Goal: Task Accomplishment & Management: Manage account settings

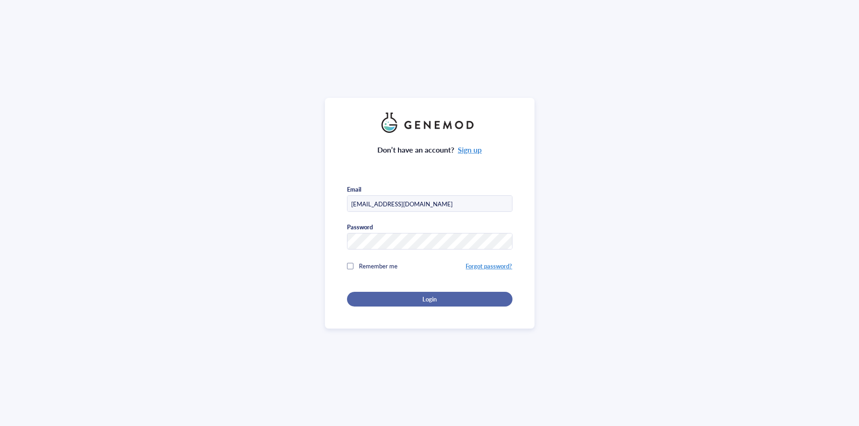
type input "[EMAIL_ADDRESS][DOMAIN_NAME]"
click at [420, 299] on button "Login" at bounding box center [429, 299] width 165 height 15
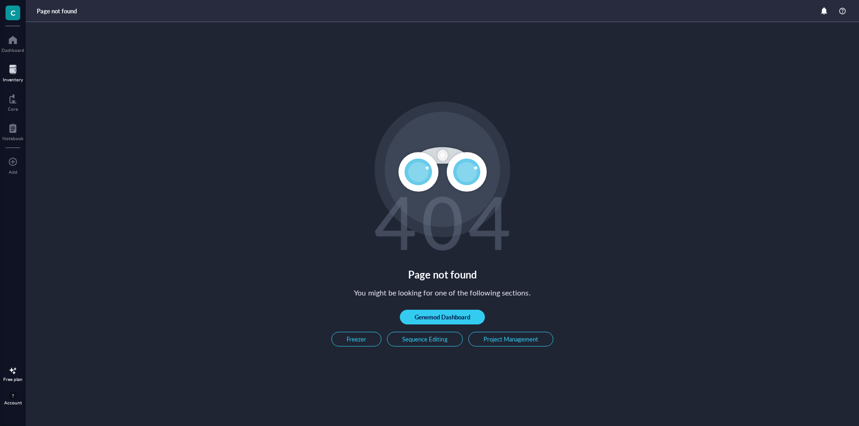
click at [7, 77] on div "Inventory" at bounding box center [13, 80] width 20 height 6
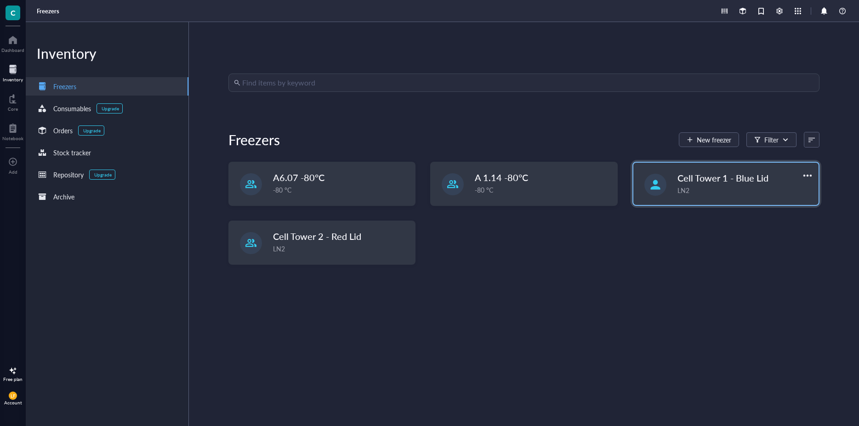
click at [732, 181] on span "Cell Tower 1 - Blue Lid" at bounding box center [722, 177] width 91 height 13
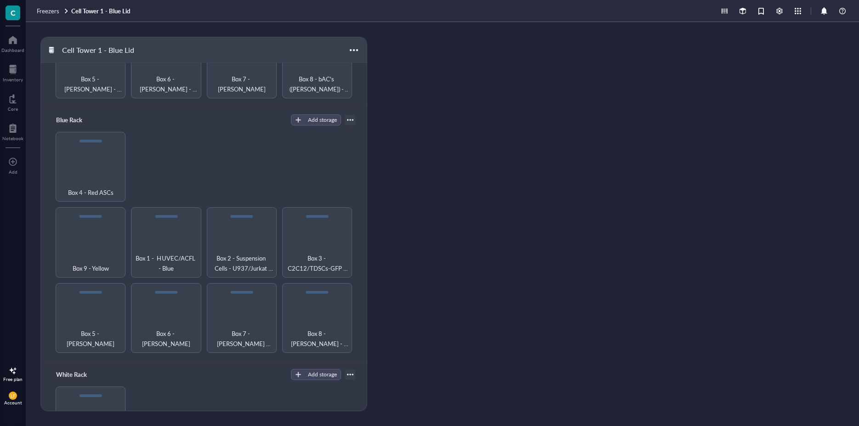
scroll to position [232, 0]
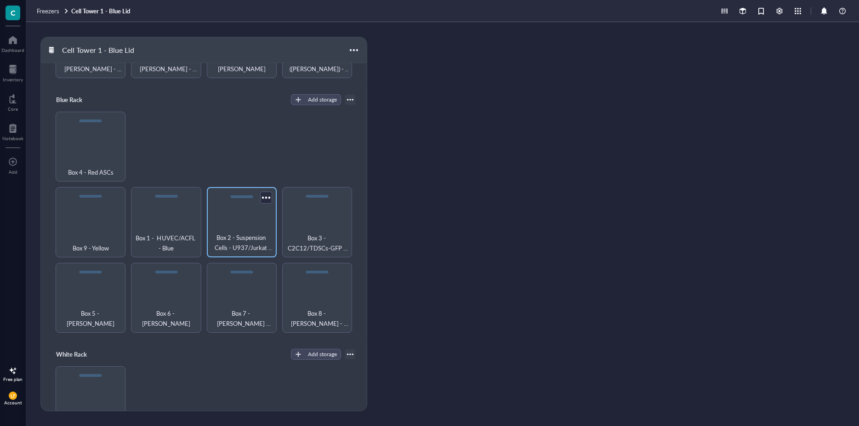
click at [250, 234] on span "Box 2 - Suspension Cells - U937/Jurkat T/NTERA-2/MM6 Yellow" at bounding box center [241, 243] width 61 height 20
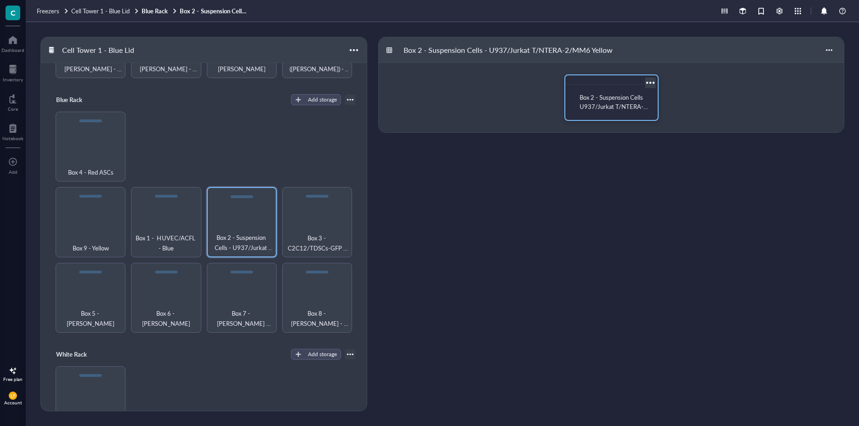
click at [602, 107] on span "Box 2 - Suspension Cells U937/Jurkat T/NTERA-2/MM6- Yellow" at bounding box center [613, 106] width 68 height 27
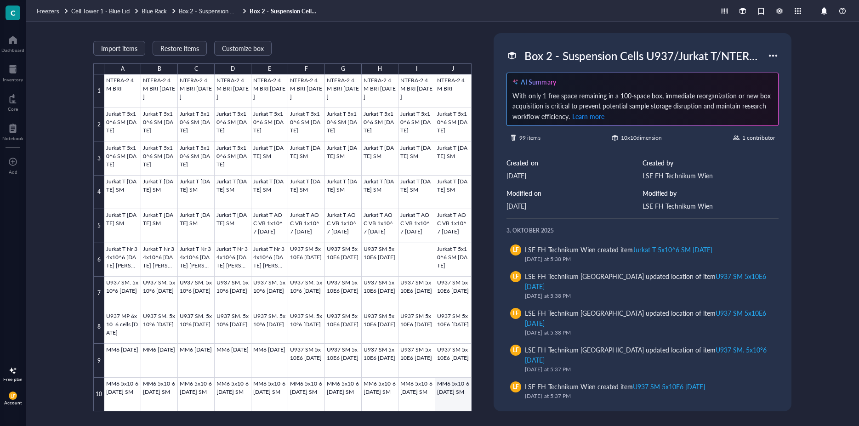
click at [453, 387] on div at bounding box center [287, 242] width 367 height 337
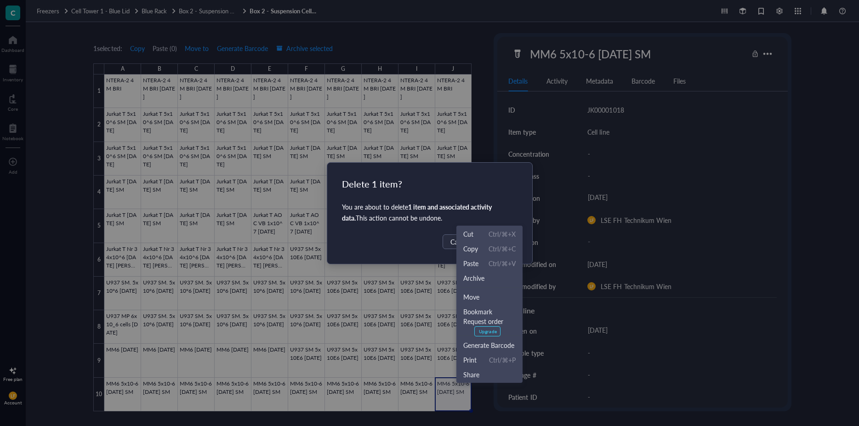
click at [482, 189] on div "Delete 1 item?" at bounding box center [430, 183] width 176 height 13
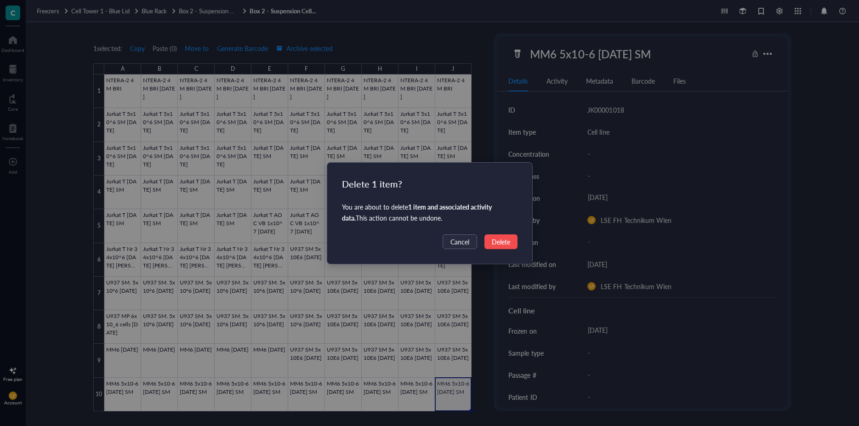
click at [499, 242] on span "Delete" at bounding box center [501, 242] width 18 height 10
